Goal: Task Accomplishment & Management: Manage account settings

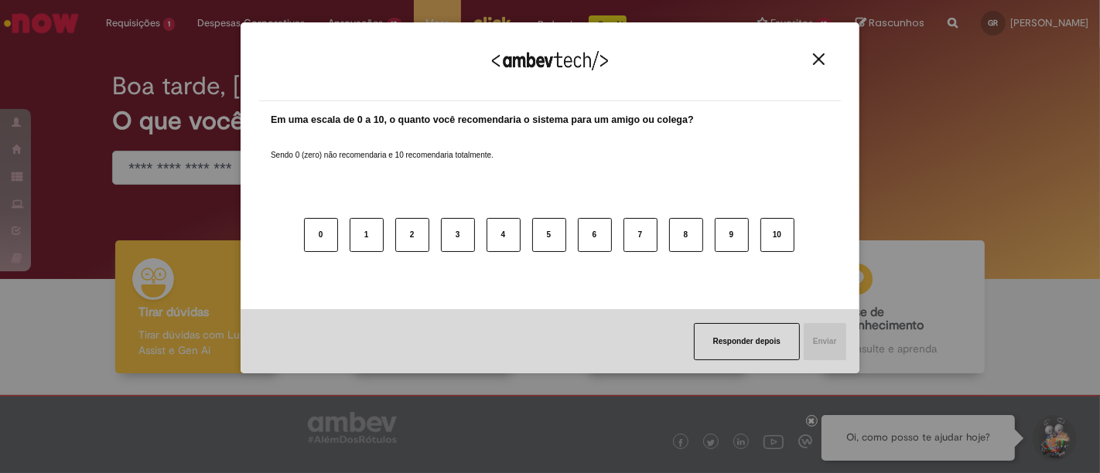
click at [819, 56] on img "Close" at bounding box center [819, 59] width 12 height 12
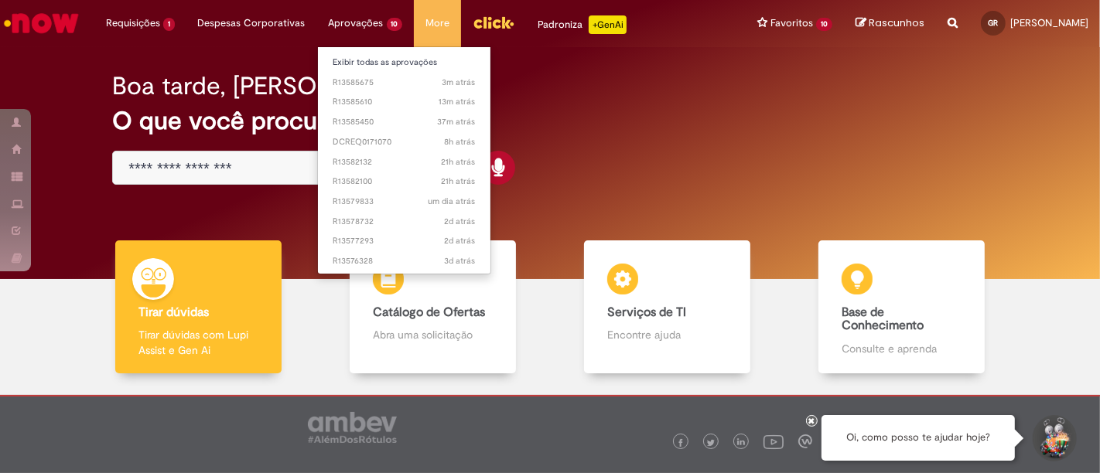
click at [348, 14] on li "Aprovações 10 Exibir todas as aprovações 3m atrás 3 minutos atrás R13585675 13m…" at bounding box center [365, 23] width 97 height 46
click at [374, 60] on link "Exibir todas as aprovações" at bounding box center [404, 62] width 173 height 17
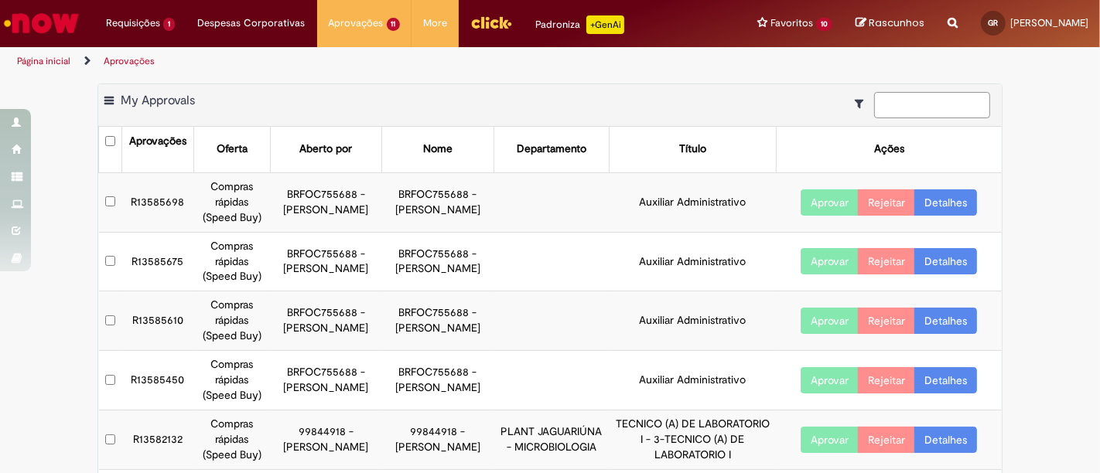
click at [901, 99] on input at bounding box center [932, 105] width 116 height 26
click at [954, 102] on input "********" at bounding box center [932, 105] width 116 height 26
type input "********"
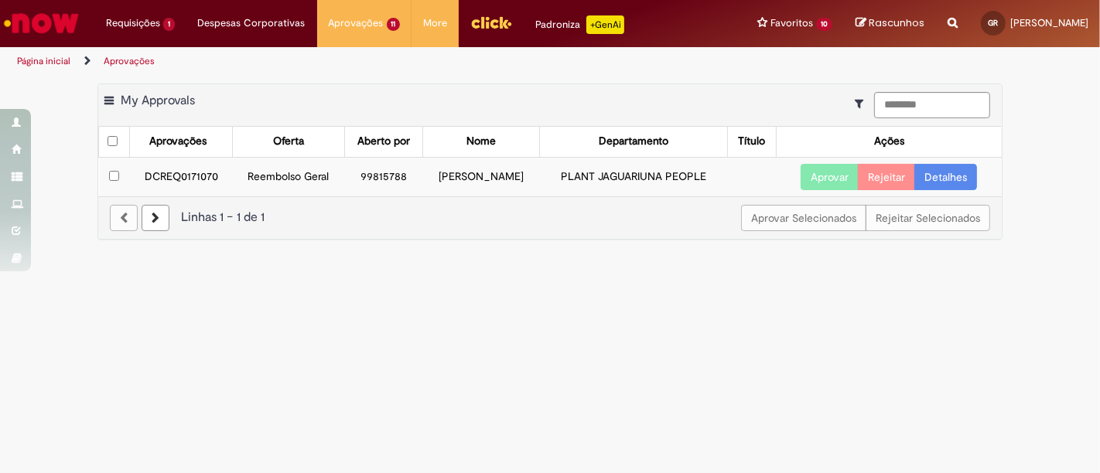
click at [159, 179] on td "DCREQ0171070" at bounding box center [181, 176] width 103 height 39
click at [957, 174] on link "Detalhes" at bounding box center [945, 177] width 63 height 26
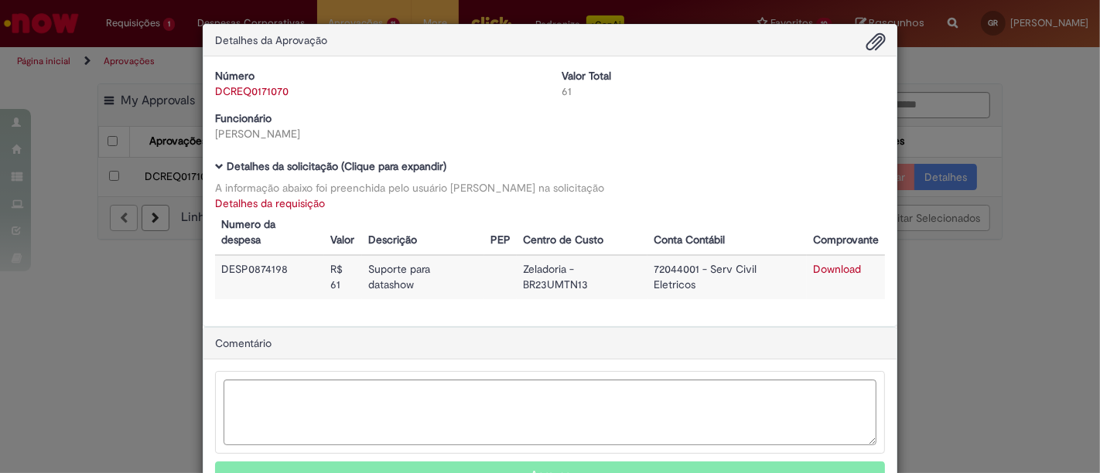
click at [841, 269] on link "Download" at bounding box center [837, 269] width 48 height 14
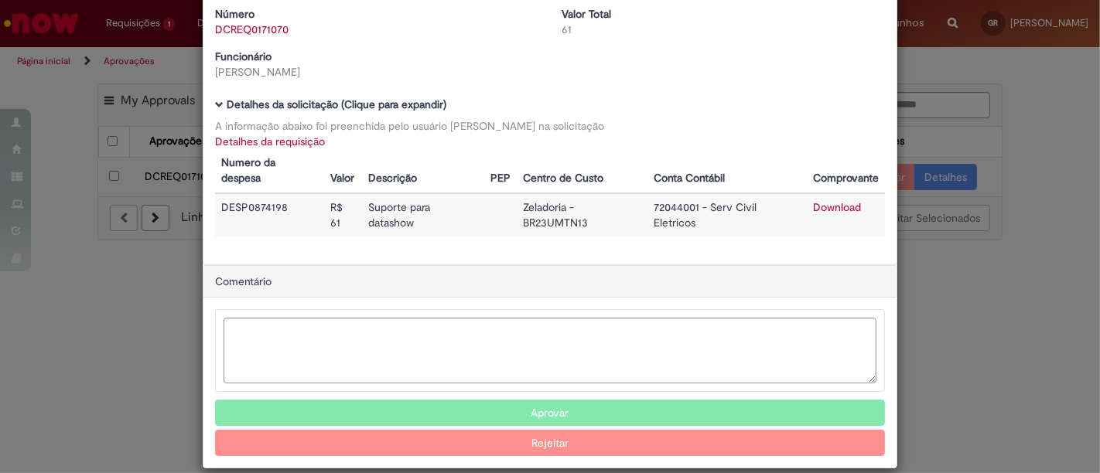
scroll to position [77, 0]
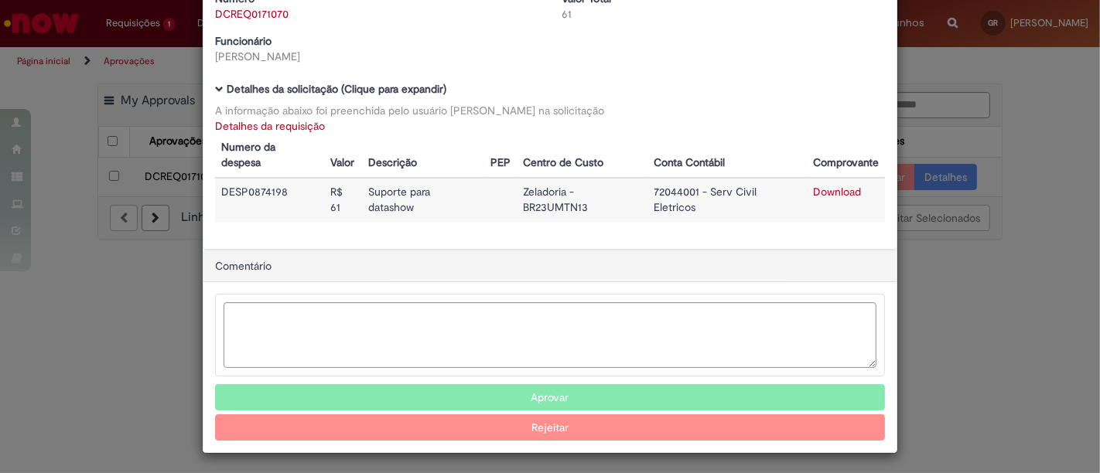
click at [586, 396] on button "Aprovar" at bounding box center [550, 397] width 670 height 26
